Goal: Information Seeking & Learning: Find specific fact

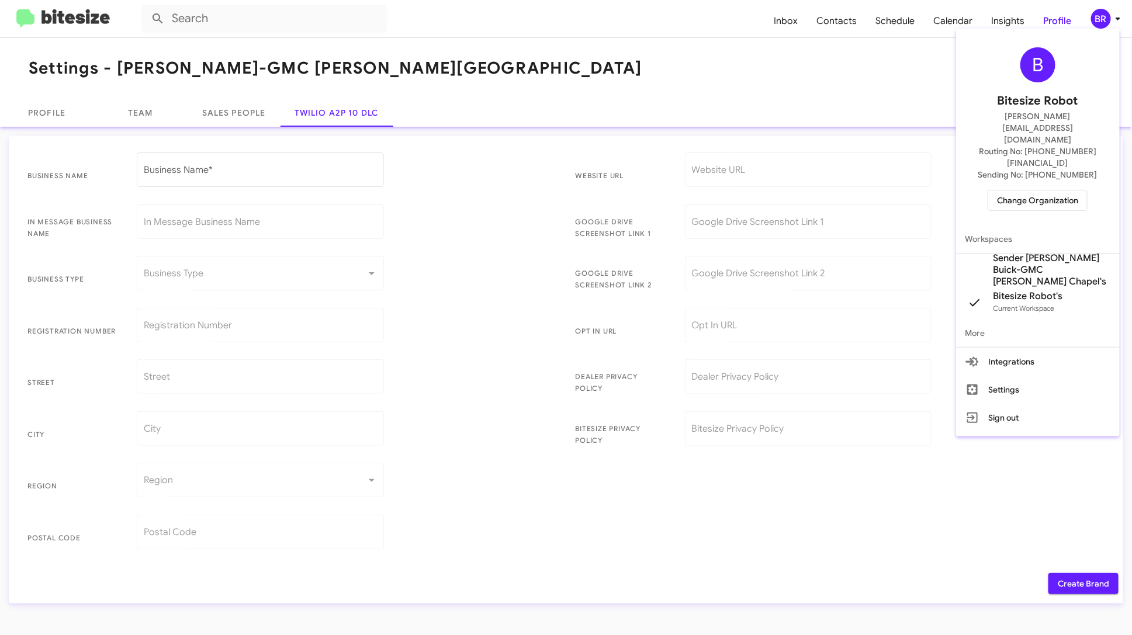
click at [1052, 190] on span "Change Organization" at bounding box center [1037, 200] width 81 height 20
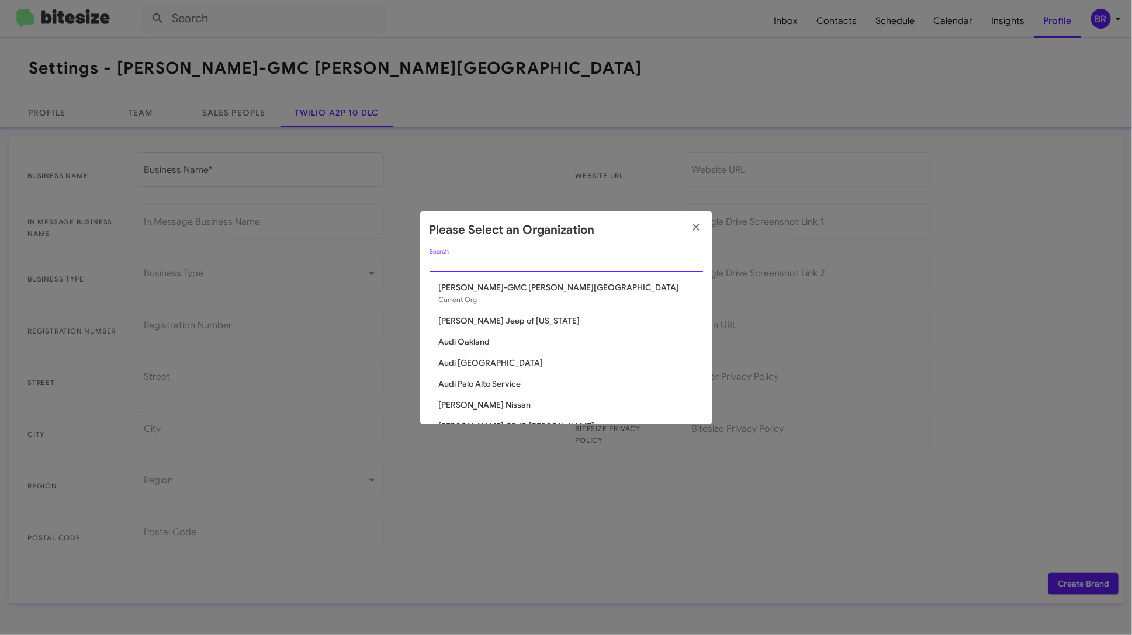
click at [515, 260] on input "Search" at bounding box center [565, 263] width 273 height 9
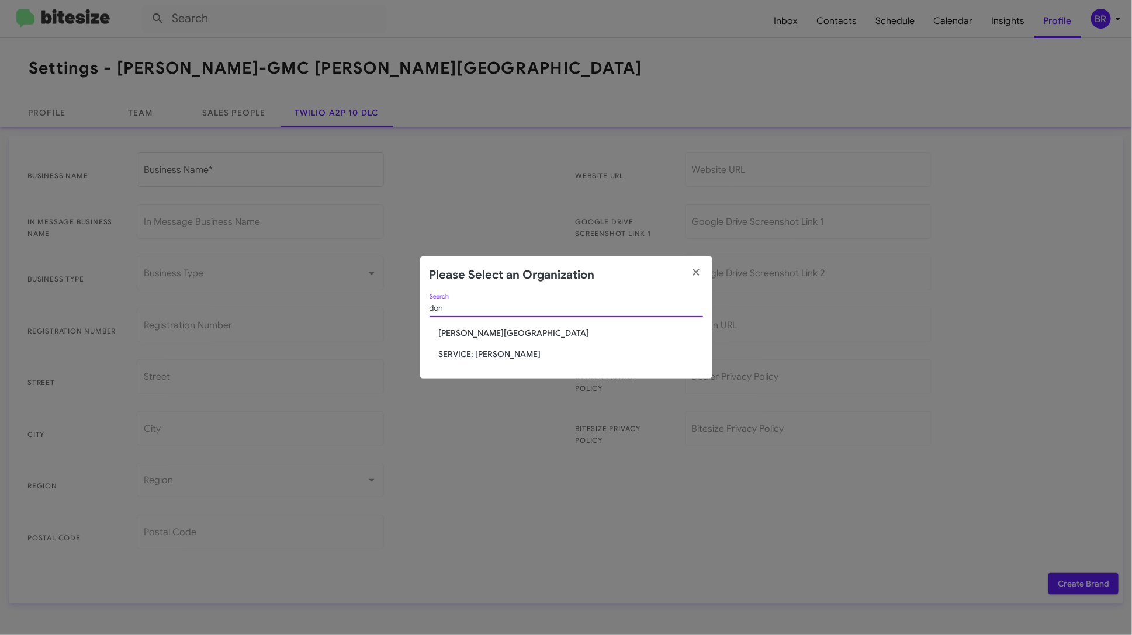
type input "don"
click at [510, 335] on span "[PERSON_NAME][GEOGRAPHIC_DATA]" at bounding box center [571, 333] width 264 height 12
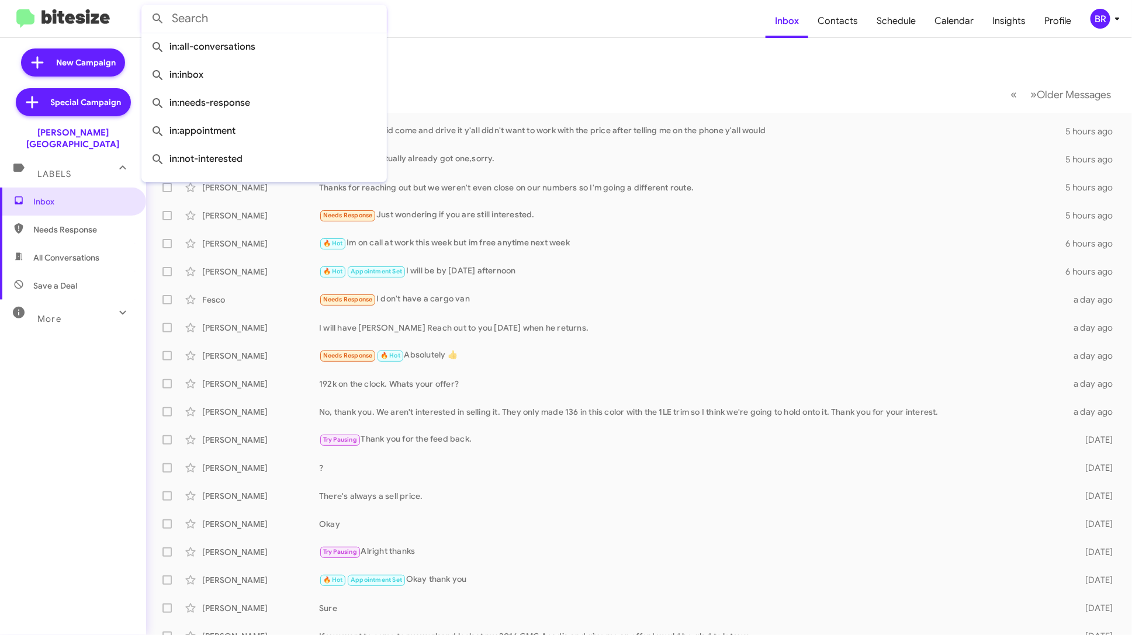
click at [293, 22] on input "text" at bounding box center [263, 19] width 245 height 28
paste input "Hi [PERSON_NAME]"
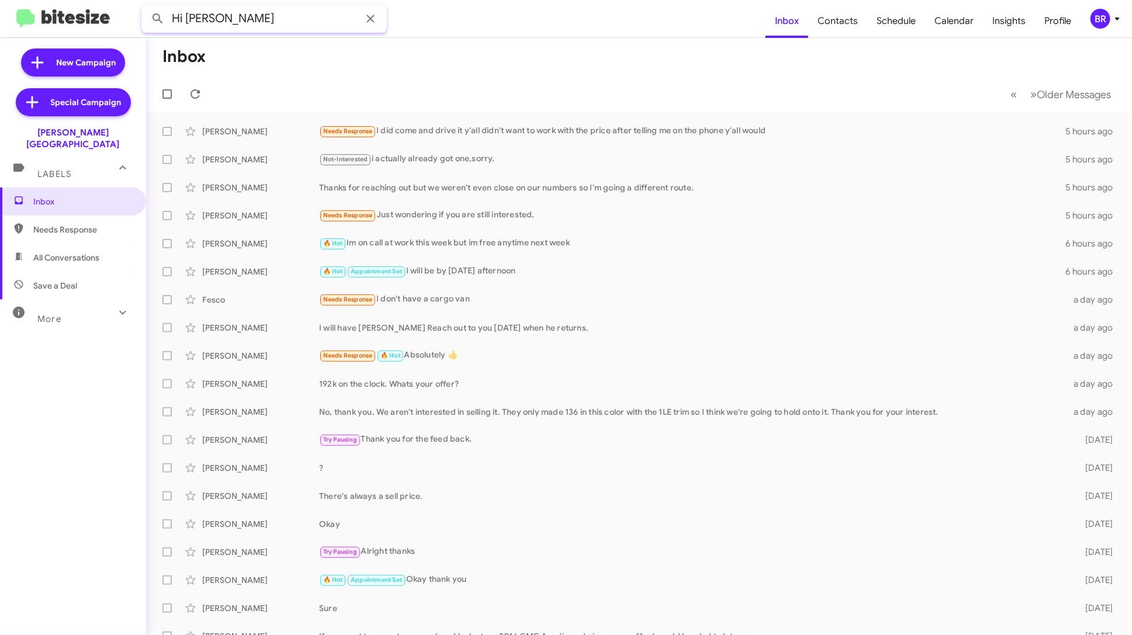
click at [146, 7] on button at bounding box center [157, 18] width 23 height 23
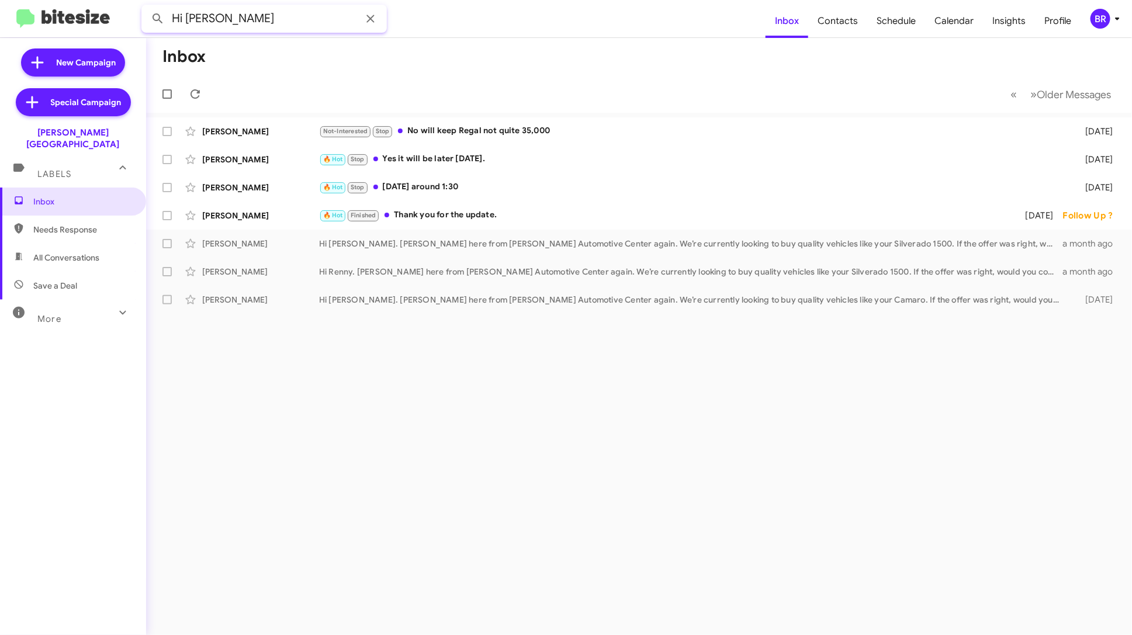
click at [246, 20] on input "Hi [PERSON_NAME]" at bounding box center [263, 19] width 245 height 28
paste input "14237158522"
type input "14237158522"
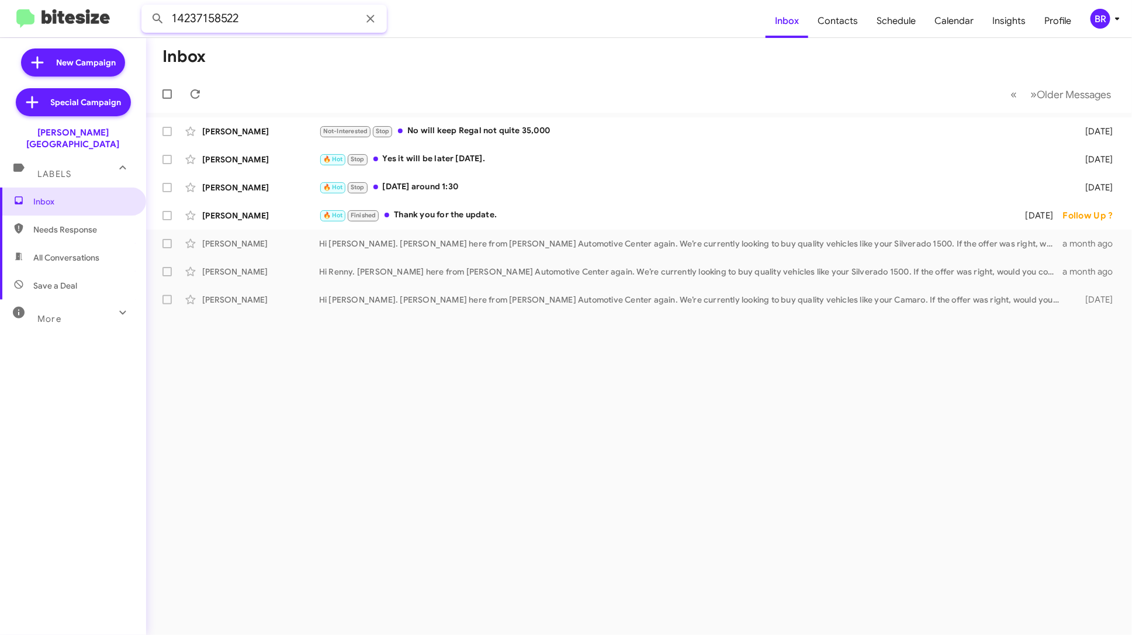
click at [146, 7] on button at bounding box center [157, 18] width 23 height 23
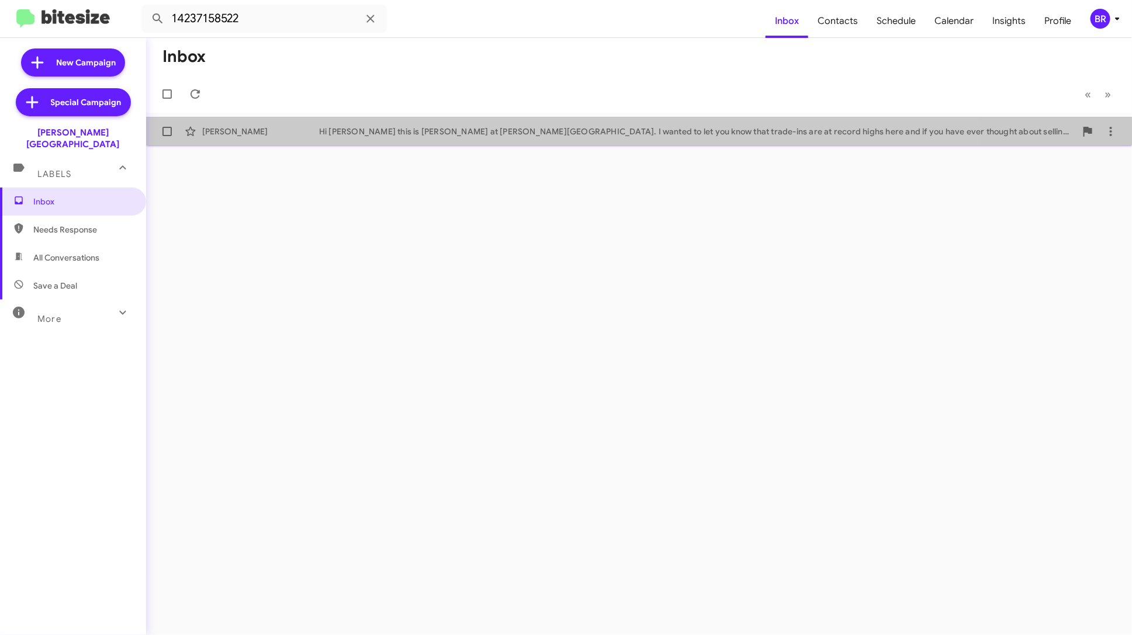
click at [388, 127] on div "Hi [PERSON_NAME] this is [PERSON_NAME] at [PERSON_NAME][GEOGRAPHIC_DATA]. I wan…" at bounding box center [697, 132] width 757 height 12
